Goal: Task Accomplishment & Management: Use online tool/utility

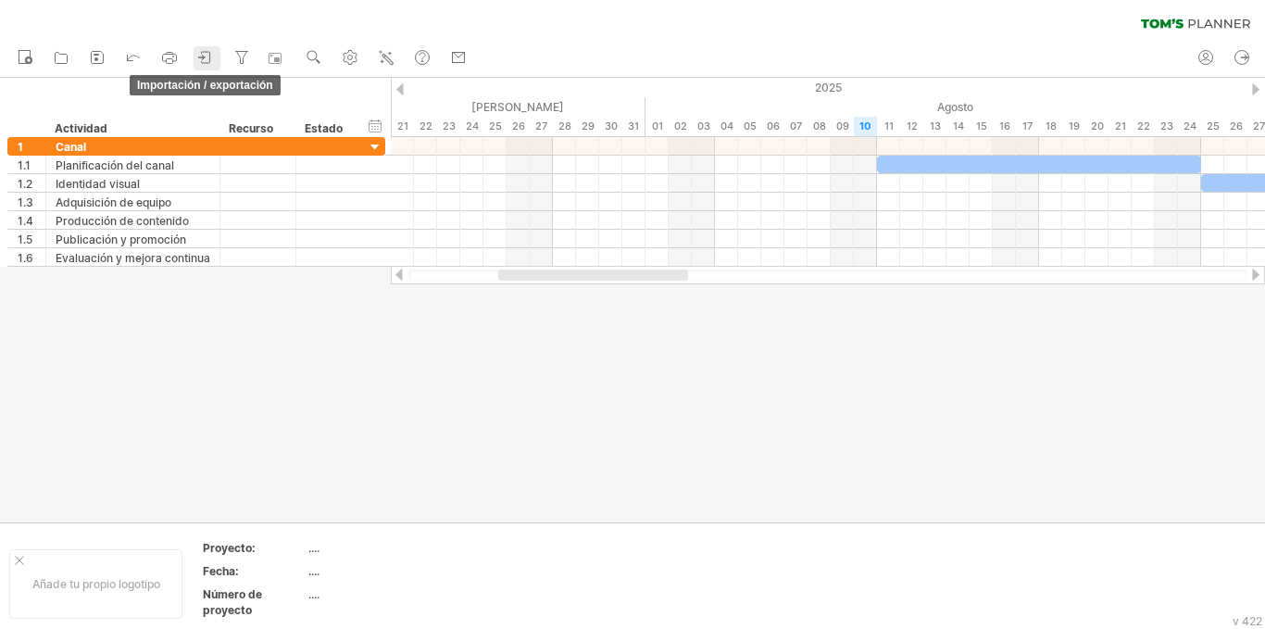
click at [201, 59] on icon at bounding box center [205, 57] width 19 height 19
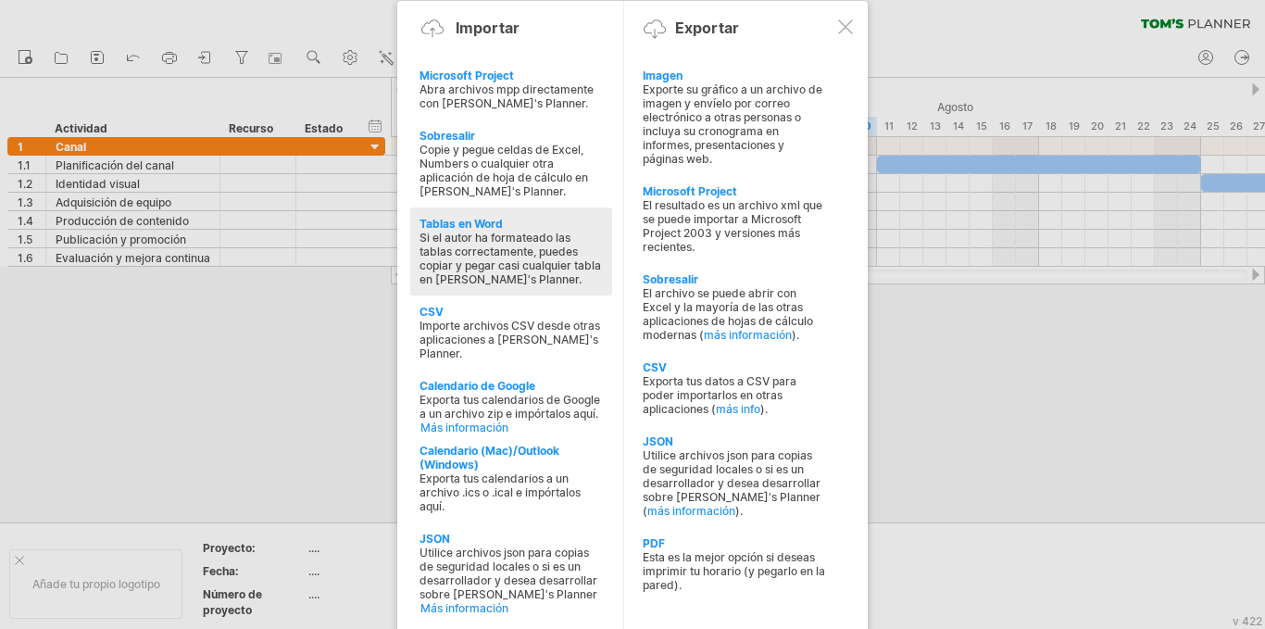
click at [476, 237] on font "Si el autor ha formateado las tablas correctamente, puedes copiar y pegar casi …" at bounding box center [509, 259] width 181 height 56
type textarea "**********"
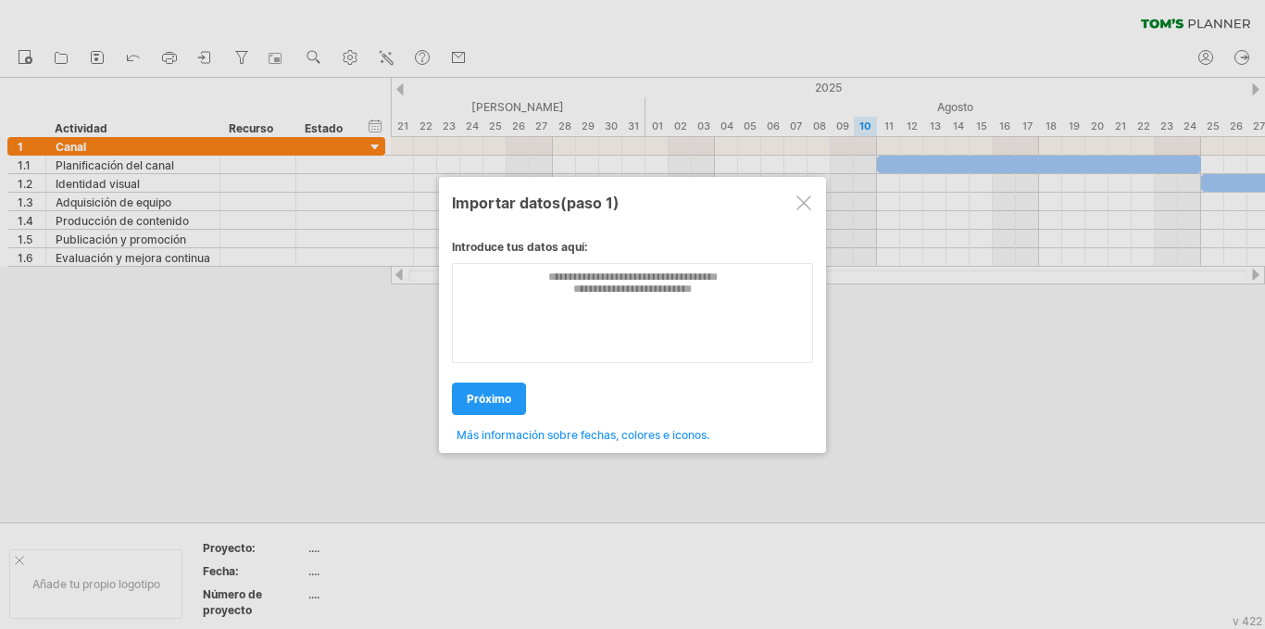
click at [800, 207] on div at bounding box center [803, 202] width 15 height 15
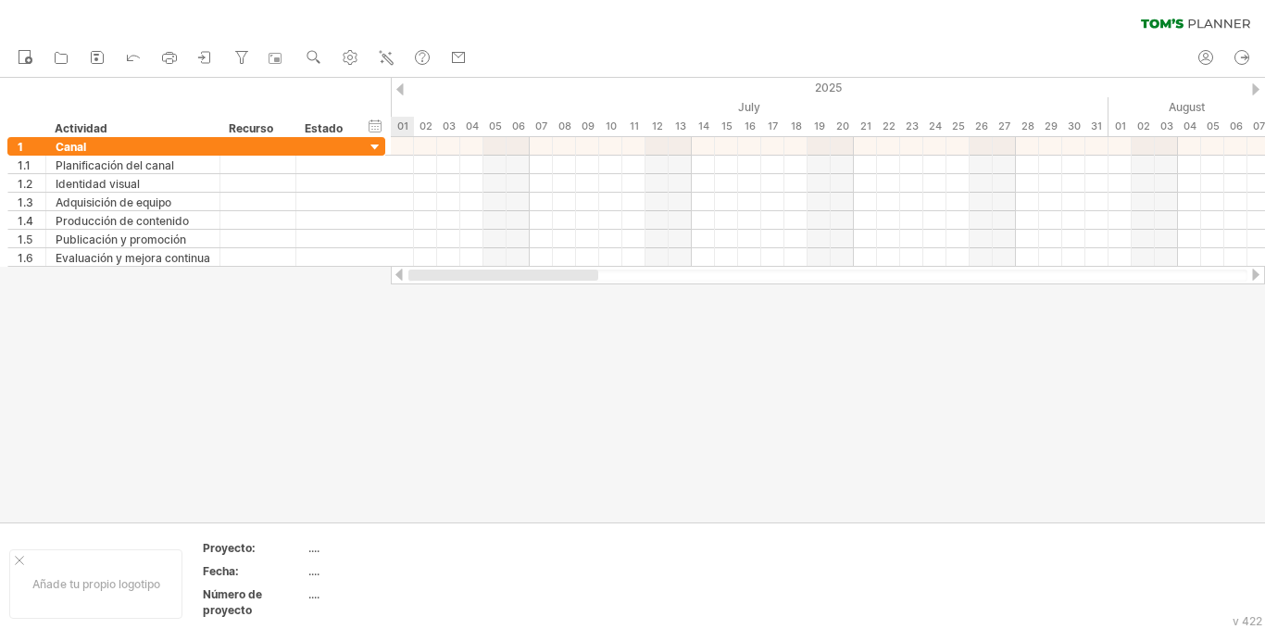
drag, startPoint x: 537, startPoint y: 270, endPoint x: 405, endPoint y: 356, distance: 157.4
click at [405, 356] on div "Intentando acceder a [DOMAIN_NAME] Conectado de nuevo... 0% borrar filtro" at bounding box center [632, 314] width 1265 height 629
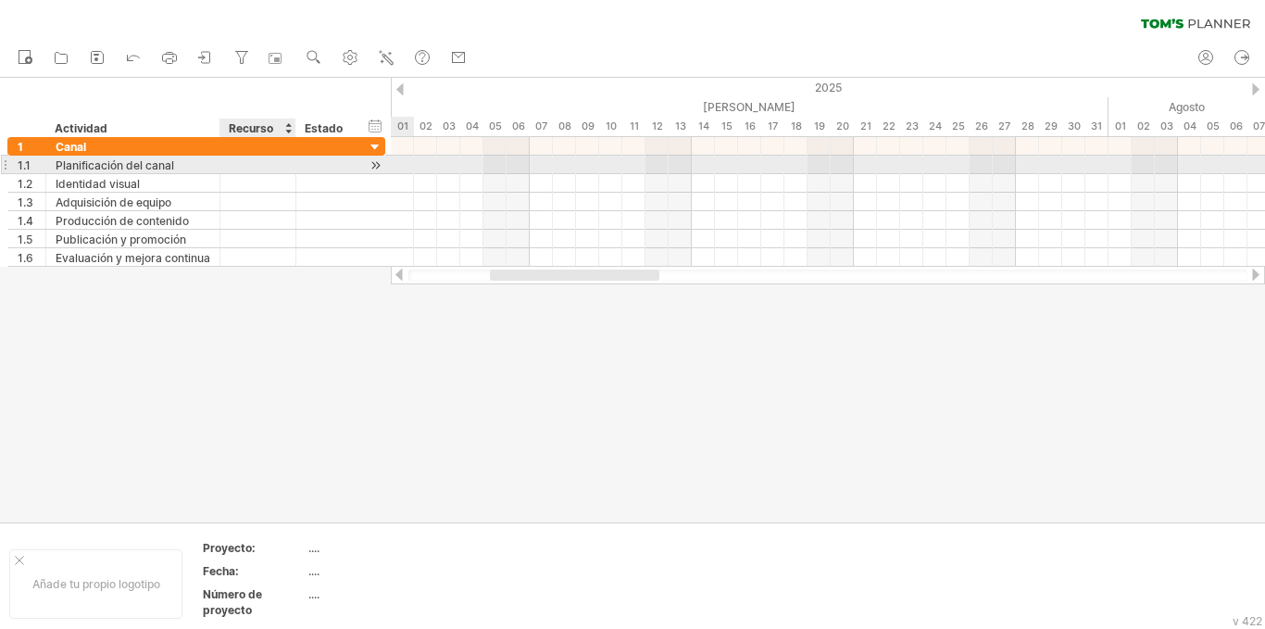
click at [257, 167] on div at bounding box center [258, 165] width 56 height 18
click at [175, 164] on div "Planificación del canal" at bounding box center [133, 165] width 155 height 18
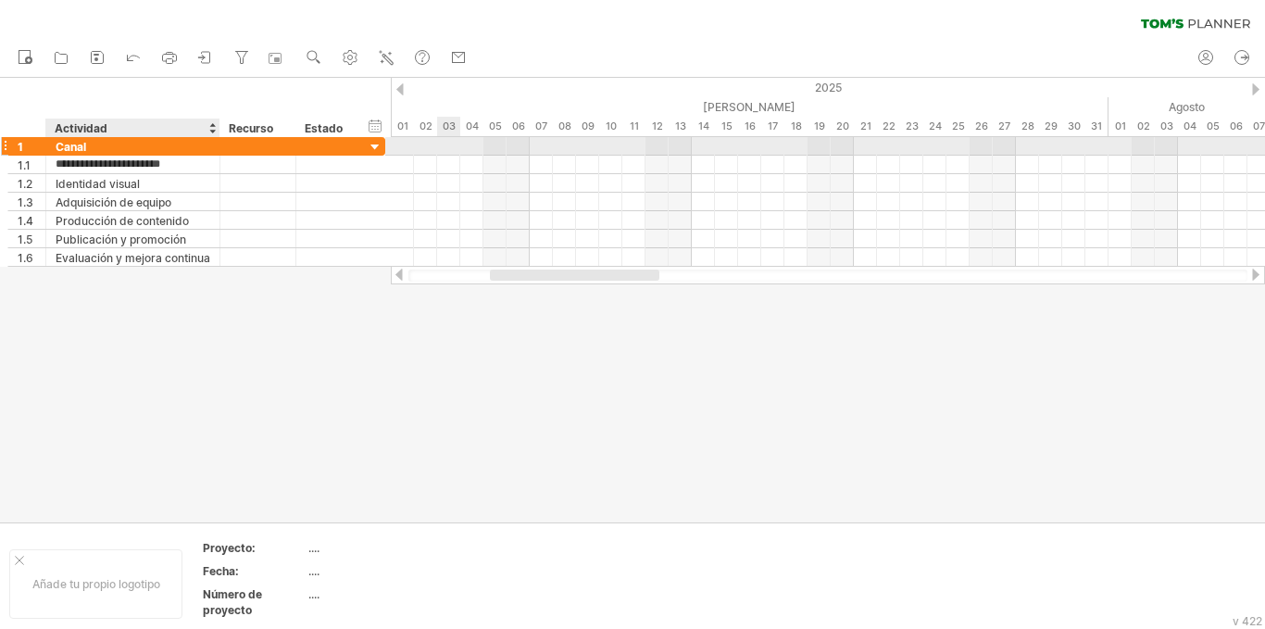
click at [206, 145] on div "Canal" at bounding box center [133, 146] width 155 height 18
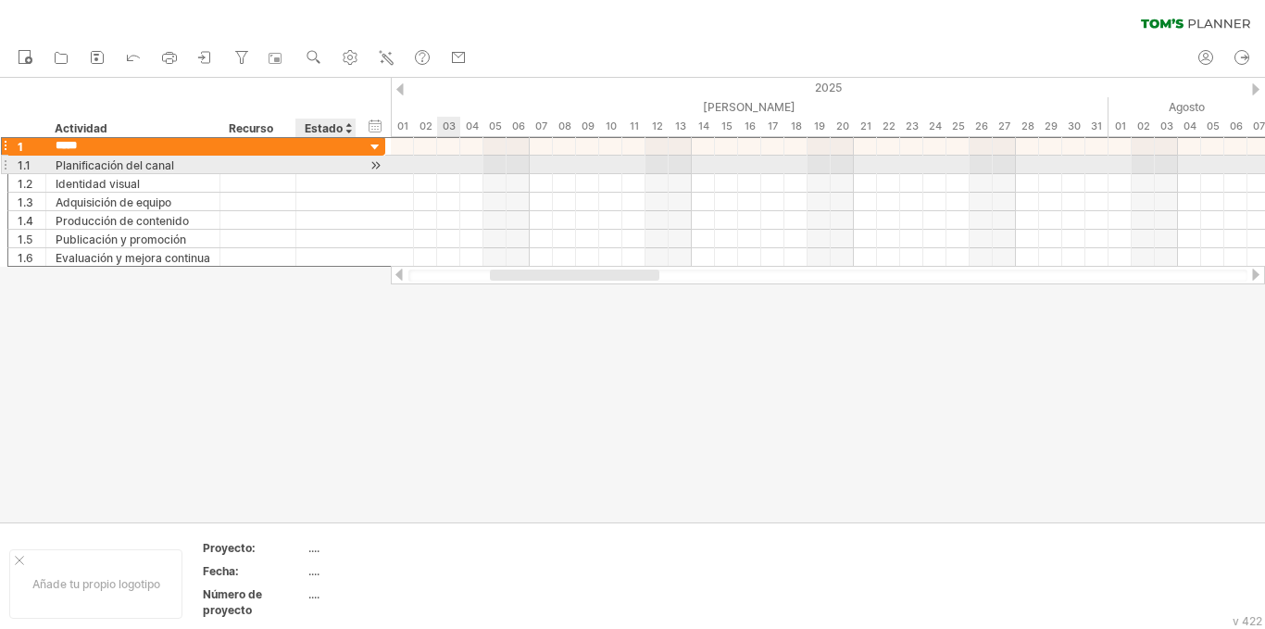
click at [375, 164] on div at bounding box center [376, 165] width 18 height 19
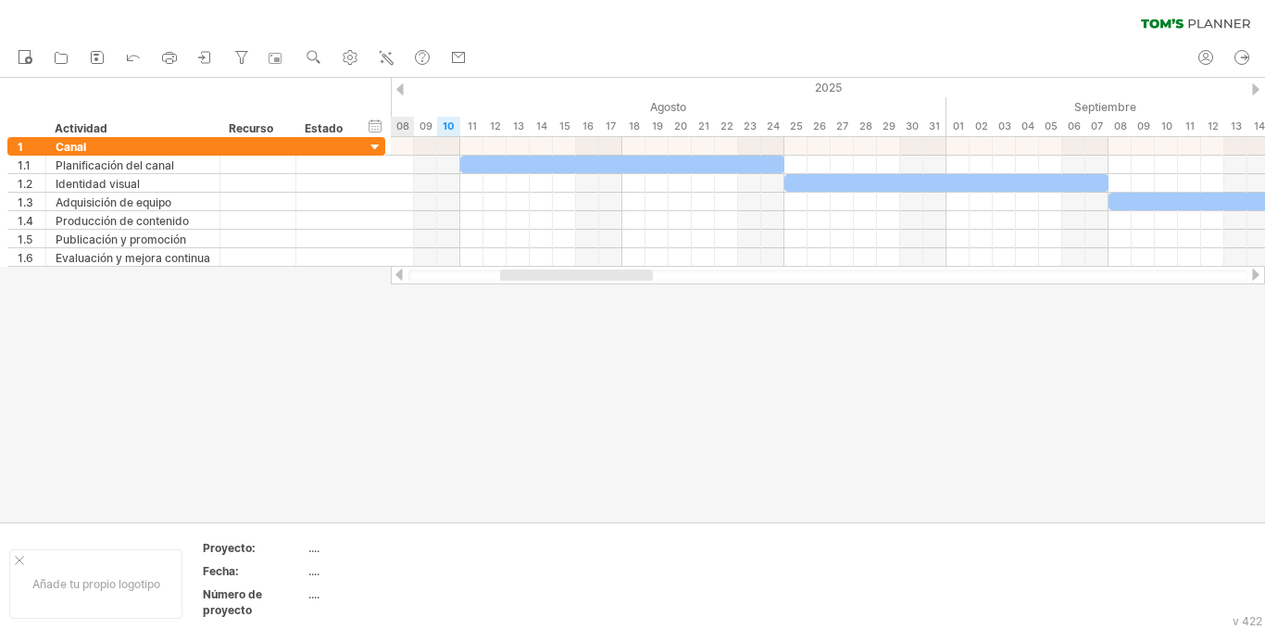
drag, startPoint x: 552, startPoint y: 270, endPoint x: 543, endPoint y: 363, distance: 93.1
click at [543, 363] on div "Intentando acceder a [DOMAIN_NAME] Conectado de nuevo... 0% borrar filtro" at bounding box center [632, 314] width 1265 height 629
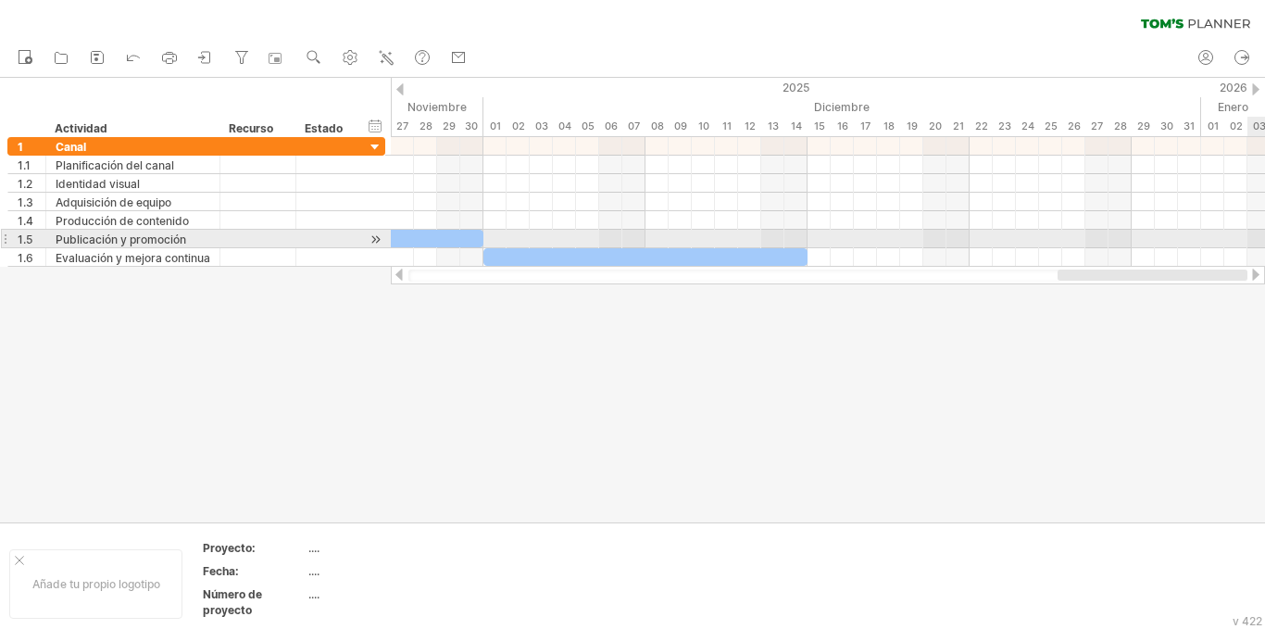
drag, startPoint x: 559, startPoint y: 279, endPoint x: 1264, endPoint y: 241, distance: 705.6
click at [1264, 241] on div "Intentando acceder a [DOMAIN_NAME] Conectado de nuevo... 0% borrar filtro" at bounding box center [632, 314] width 1265 height 629
